Goal: Information Seeking & Learning: Find specific fact

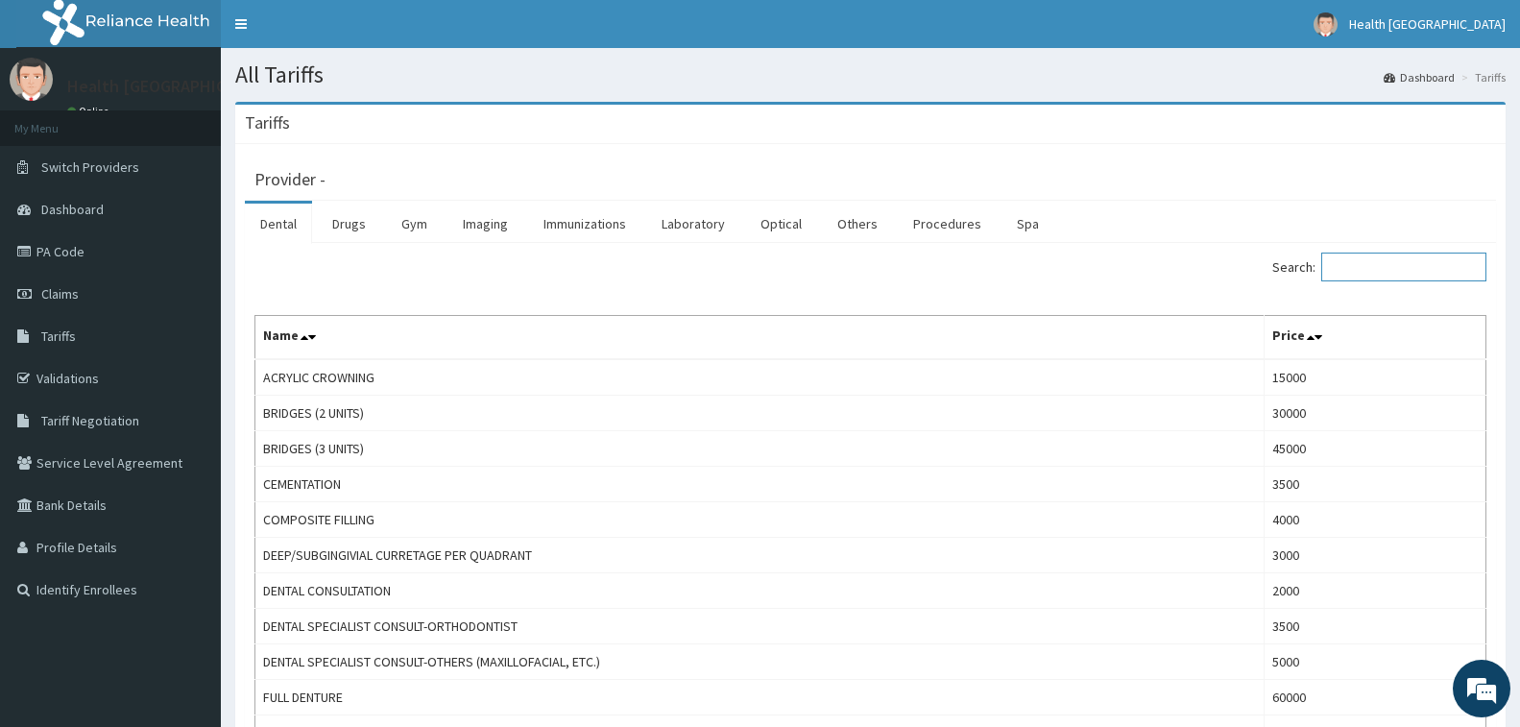
click at [1353, 262] on input "Search:" at bounding box center [1403, 267] width 165 height 29
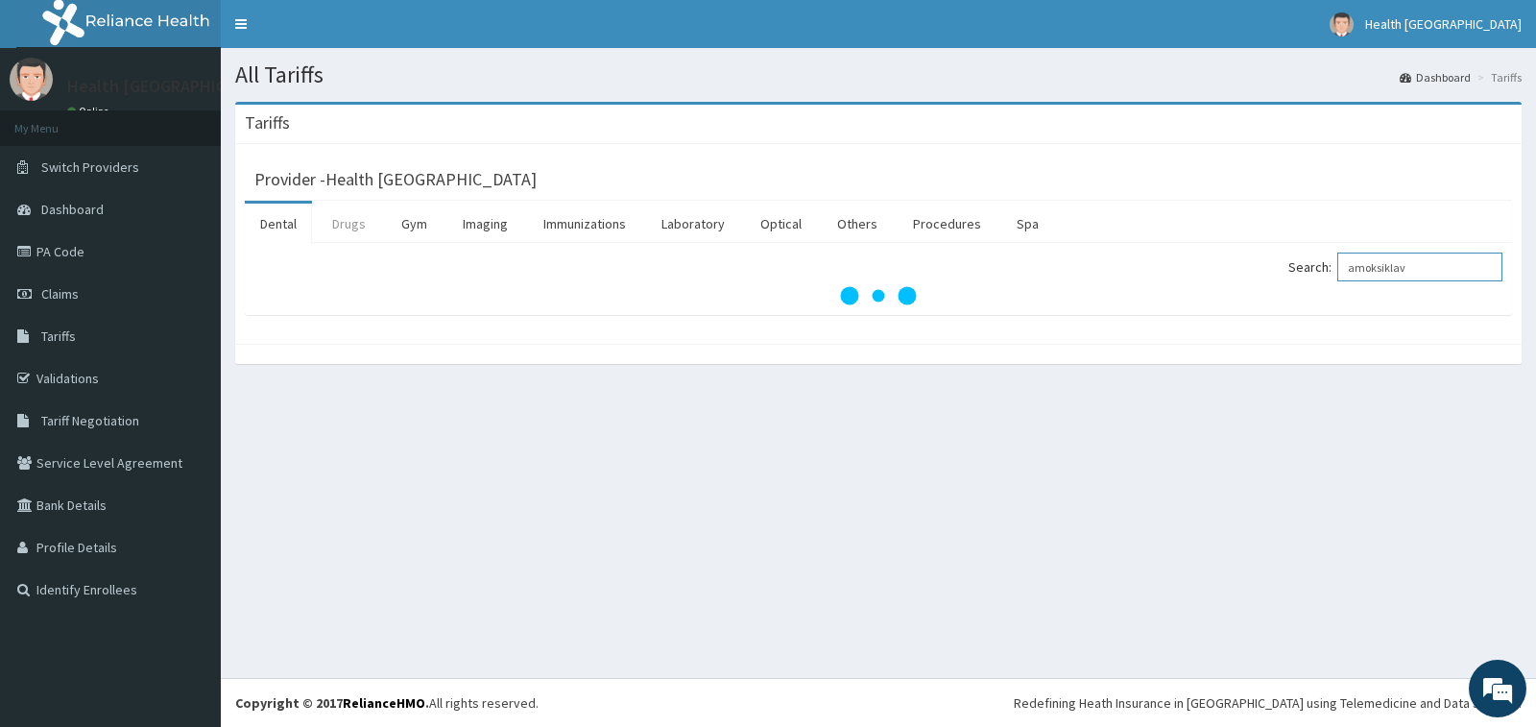
type input "amoksiklav"
click at [355, 223] on link "Drugs" at bounding box center [349, 224] width 64 height 40
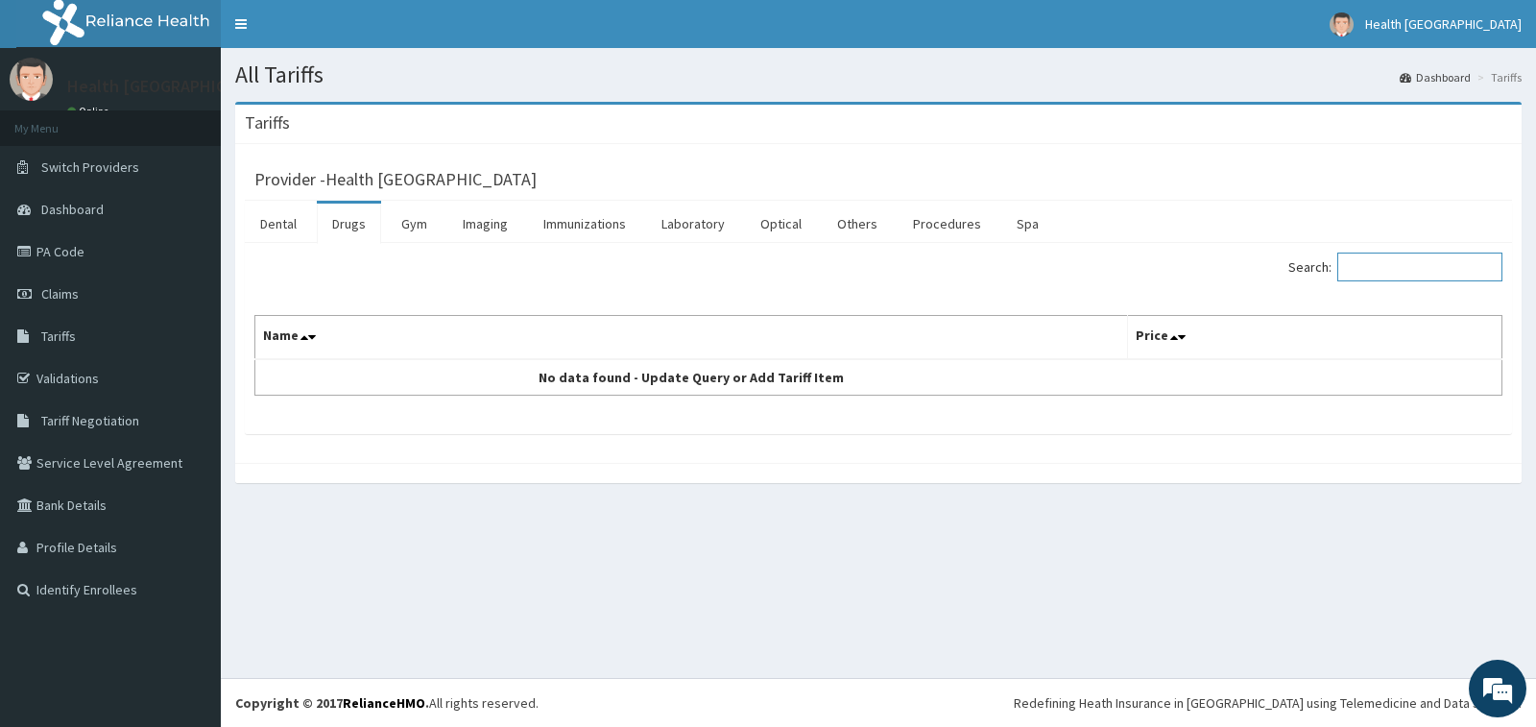
click at [1389, 264] on input "Search:" at bounding box center [1420, 267] width 165 height 29
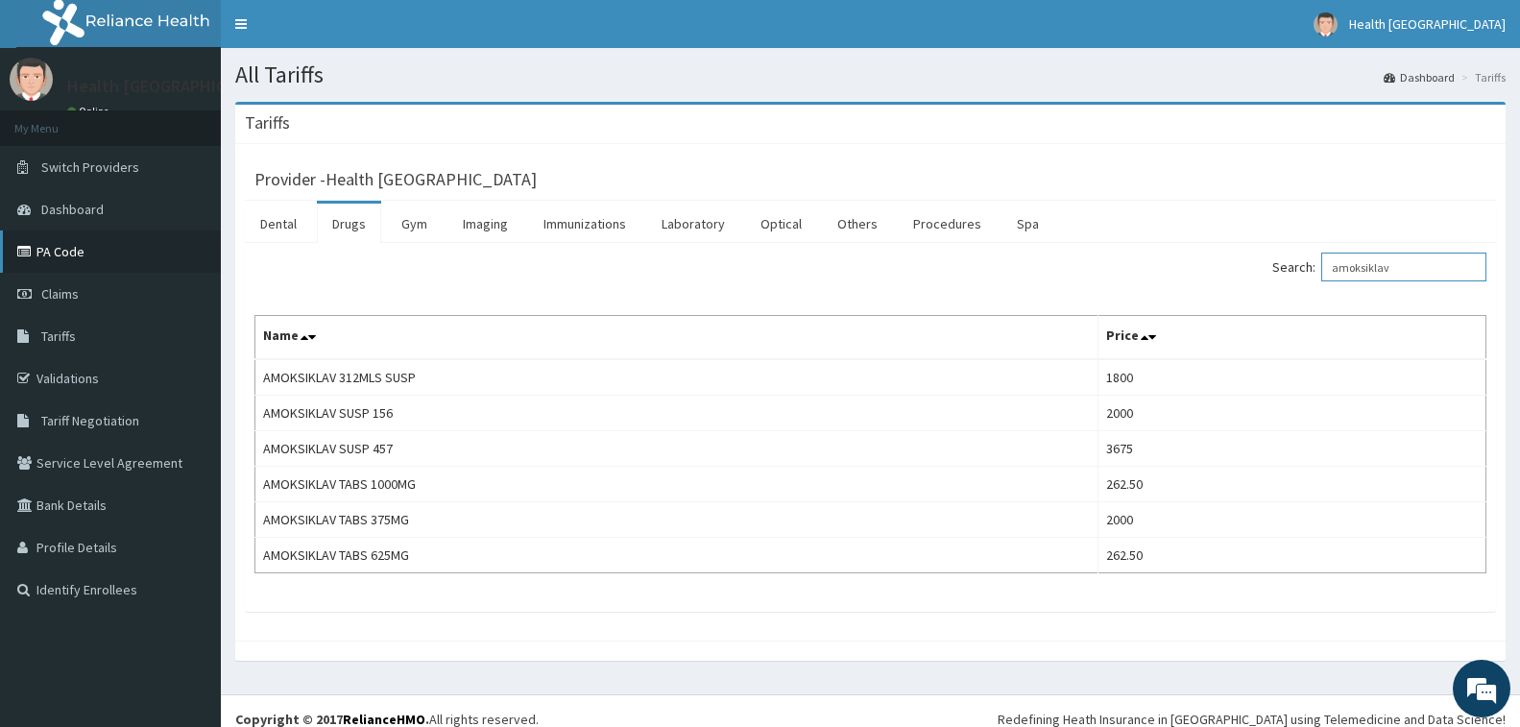
type input "amoksiklav"
click at [84, 262] on link "PA Code" at bounding box center [110, 251] width 221 height 42
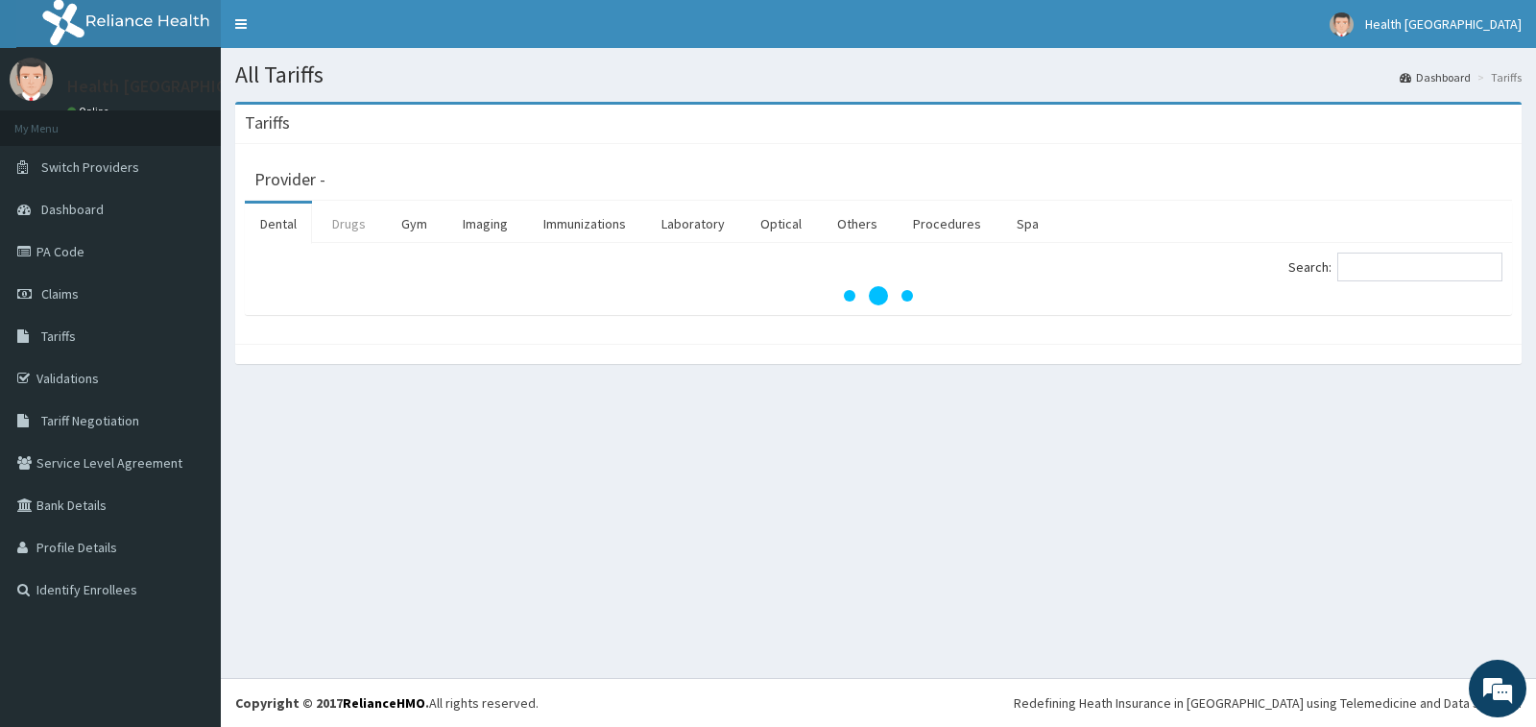
click at [354, 224] on link "Drugs" at bounding box center [349, 224] width 64 height 40
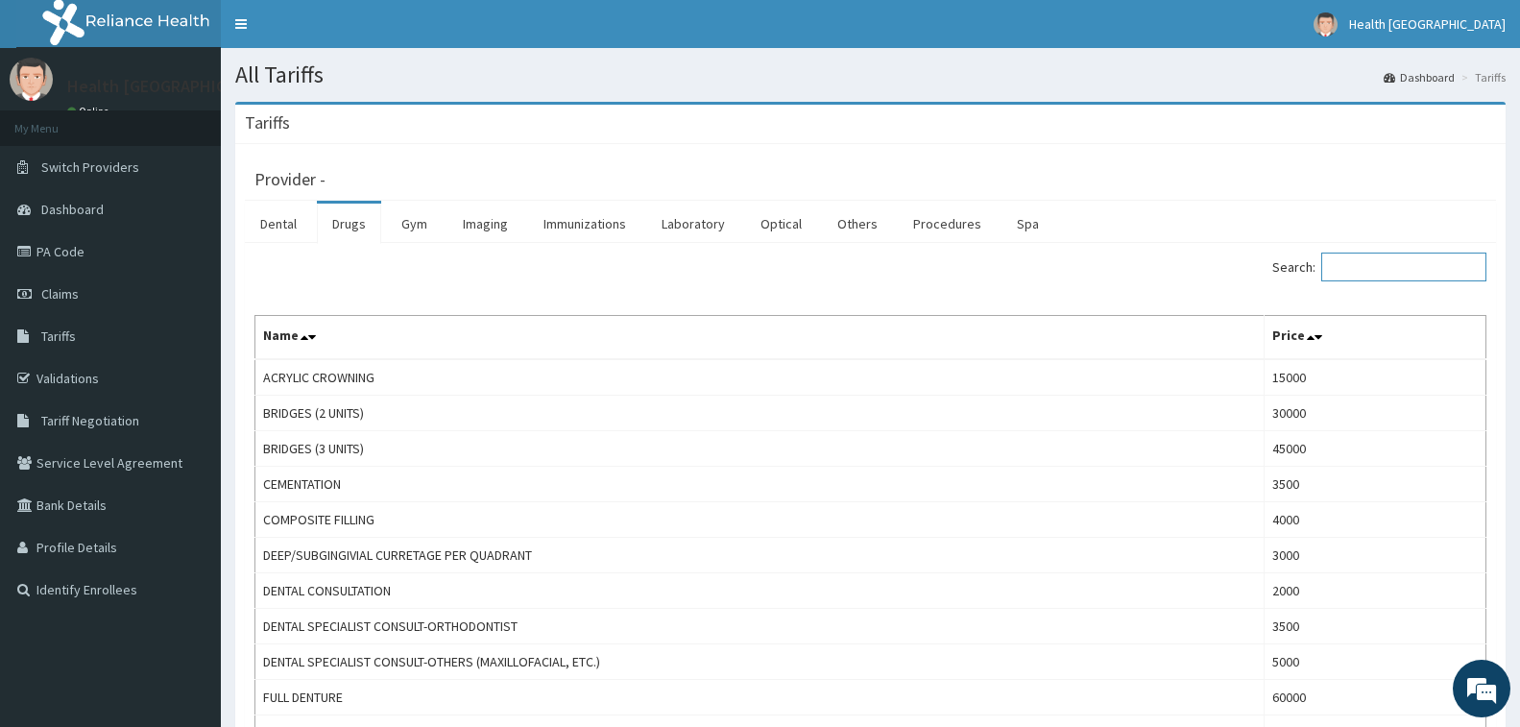
click at [1359, 276] on input "Search:" at bounding box center [1403, 267] width 165 height 29
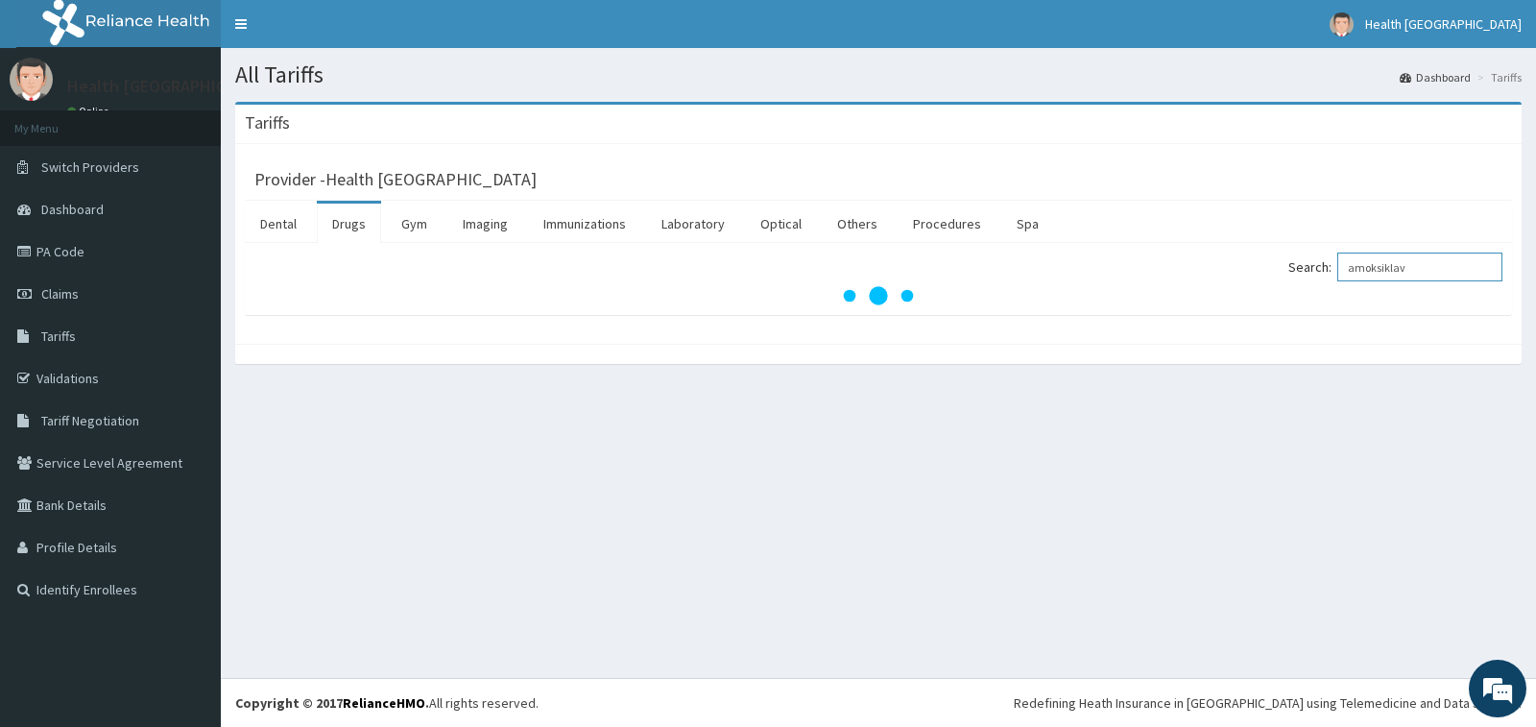
type input "amoksiklav"
